Goal: Transaction & Acquisition: Book appointment/travel/reservation

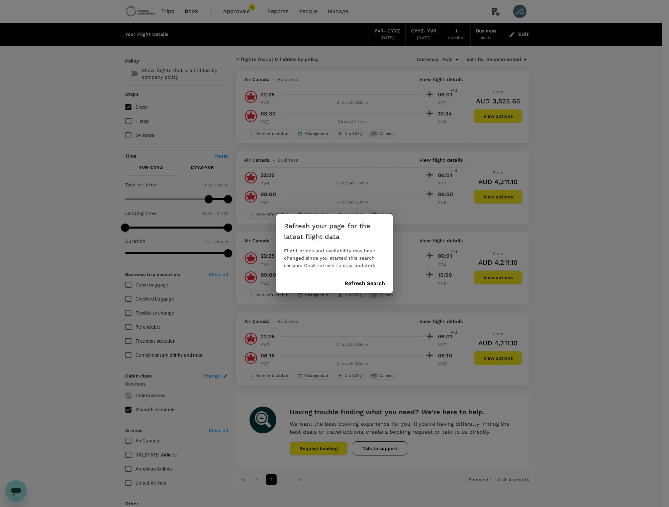
click at [362, 276] on div "Refresh your page for the latest flight data Flight prices and availability may…" at bounding box center [334, 253] width 117 height 79
click at [131, 13] on div "Refresh your page for the latest flight data Flight prices and availability may…" at bounding box center [334, 253] width 669 height 507
click at [369, 281] on button "Refresh Search" at bounding box center [364, 283] width 40 height 6
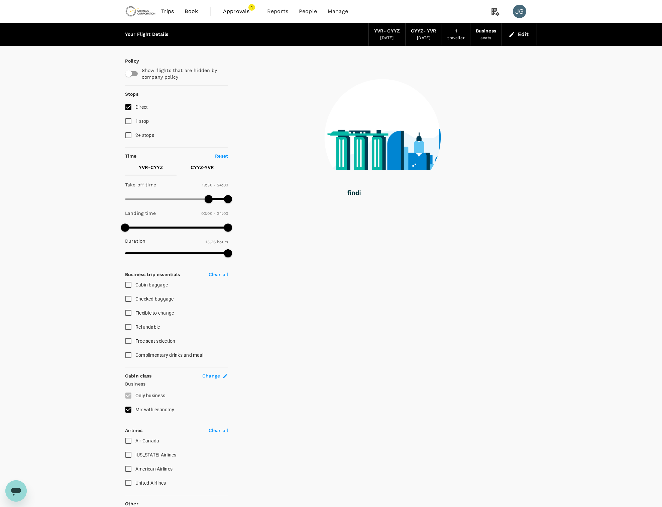
type input "0"
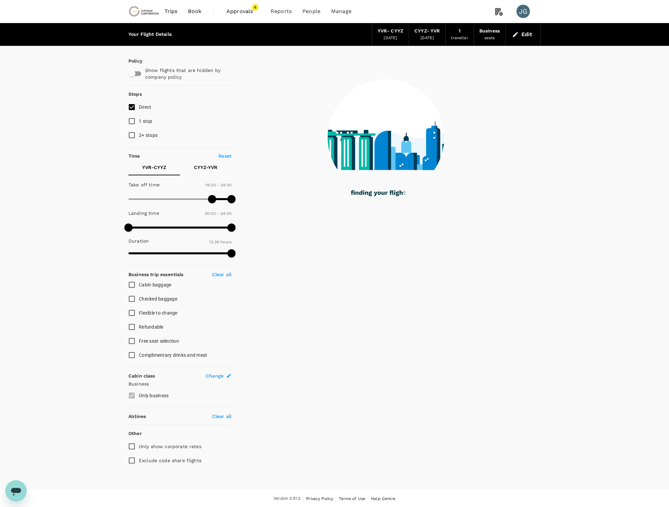
click at [142, 16] on img at bounding box center [143, 11] width 31 height 15
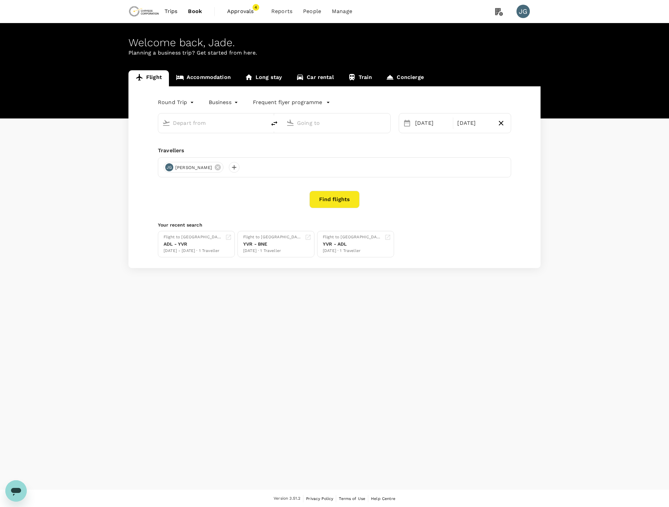
type input "Vancouver Intl (YVR)"
type input "[GEOGRAPHIC_DATA], [GEOGRAPHIC_DATA] (any)"
type input "Vancouver Intl (YVR)"
type input "[GEOGRAPHIC_DATA], [GEOGRAPHIC_DATA] (any)"
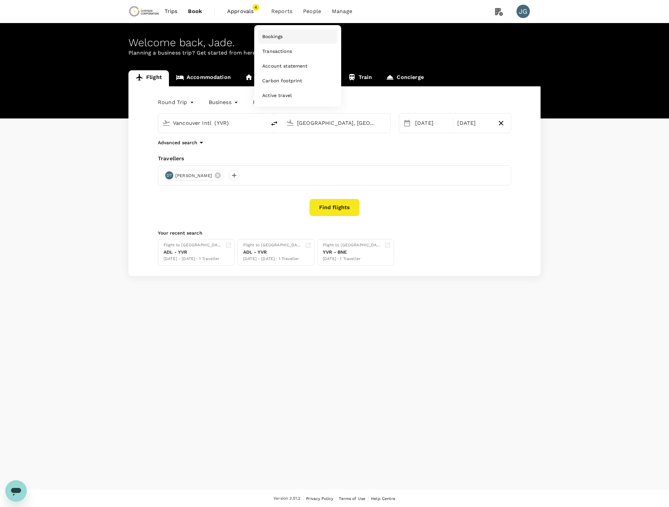
click at [274, 36] on span "Bookings" at bounding box center [272, 36] width 20 height 7
